Goal: Transaction & Acquisition: Purchase product/service

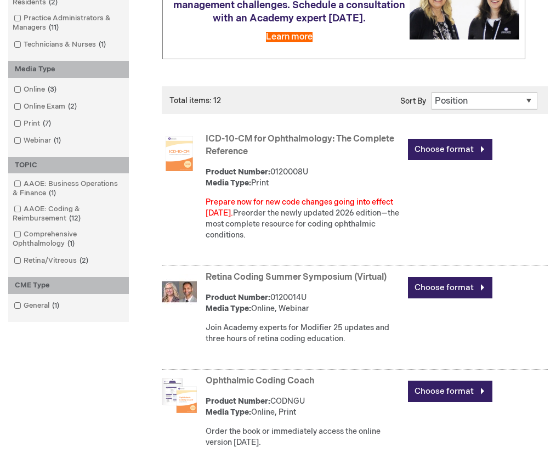
scroll to position [238, 0]
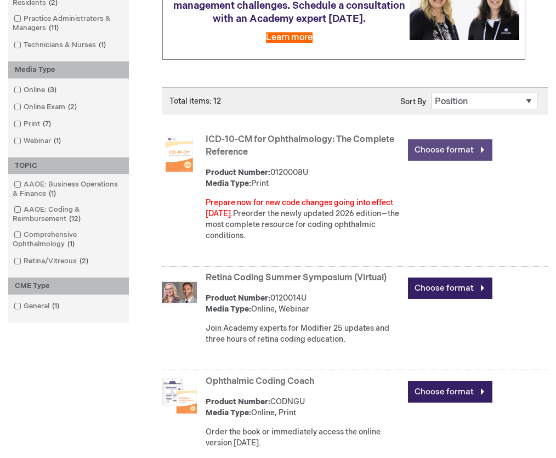
click at [439, 147] on link "Choose format" at bounding box center [450, 149] width 84 height 21
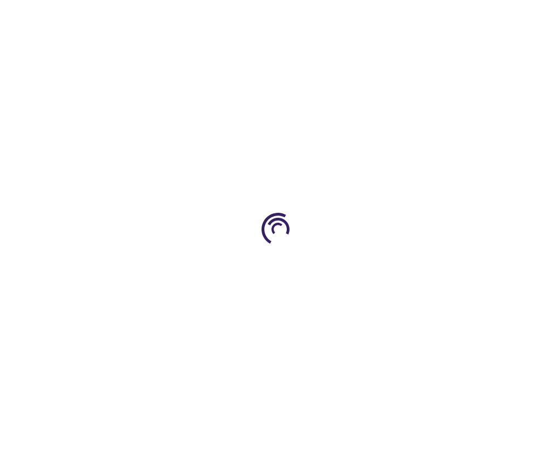
type input "0"
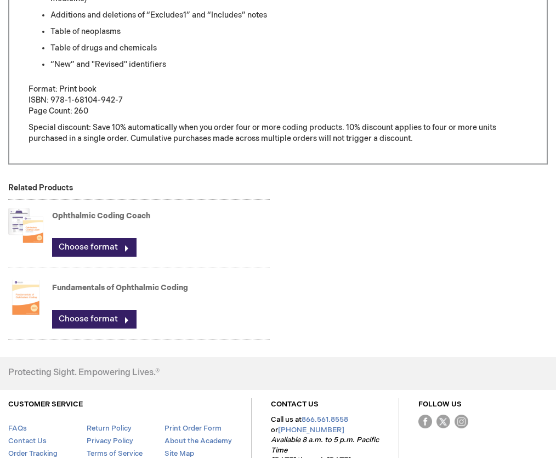
scroll to position [640, 0]
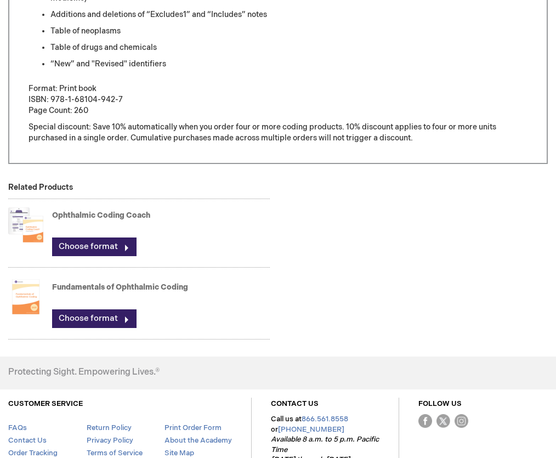
click at [18, 291] on img at bounding box center [25, 297] width 35 height 44
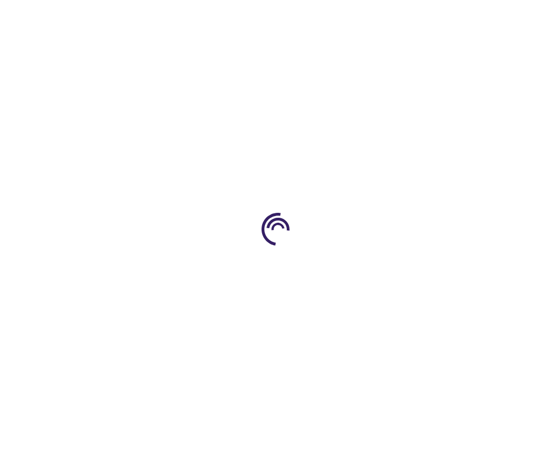
type input "0"
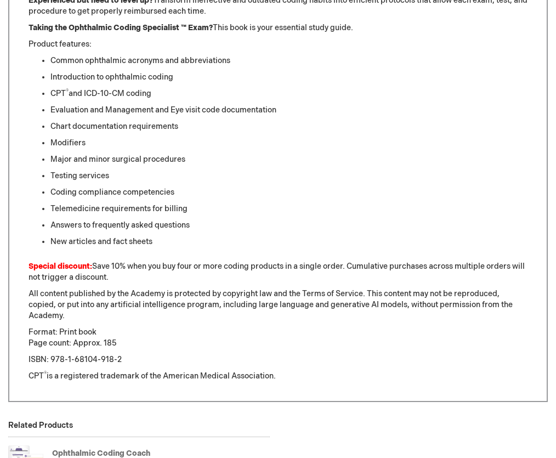
scroll to position [597, 0]
